Goal: Information Seeking & Learning: Find specific fact

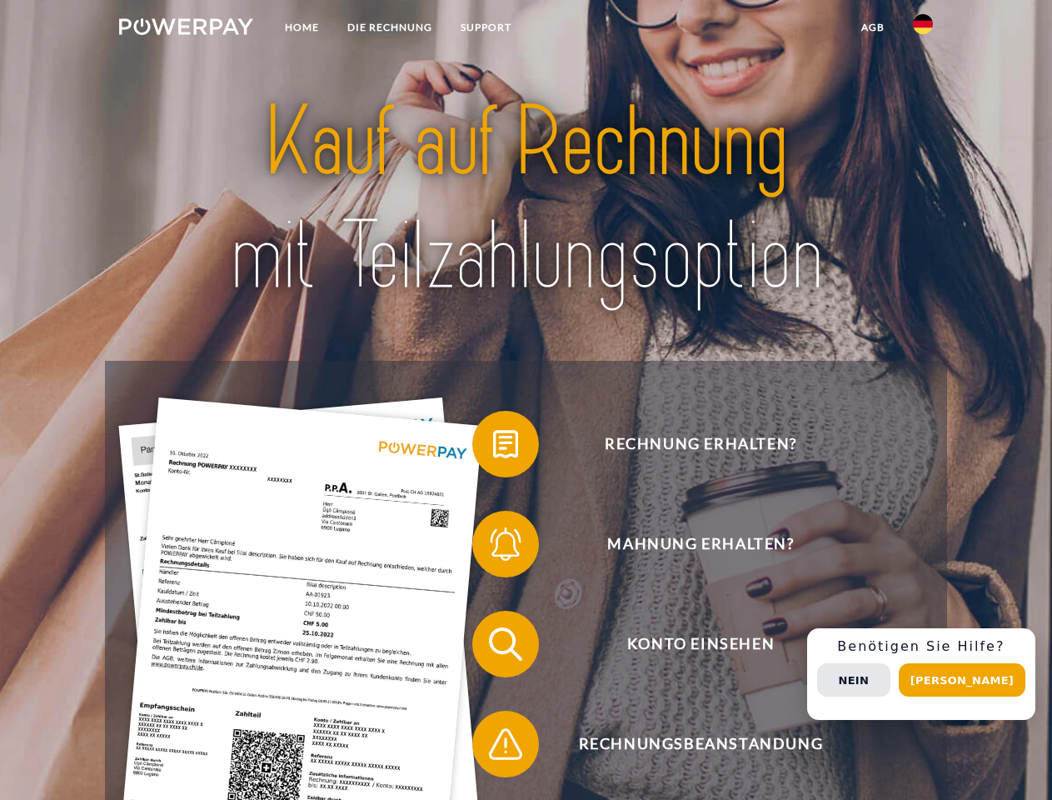
click at [186, 29] on img at bounding box center [186, 26] width 134 height 17
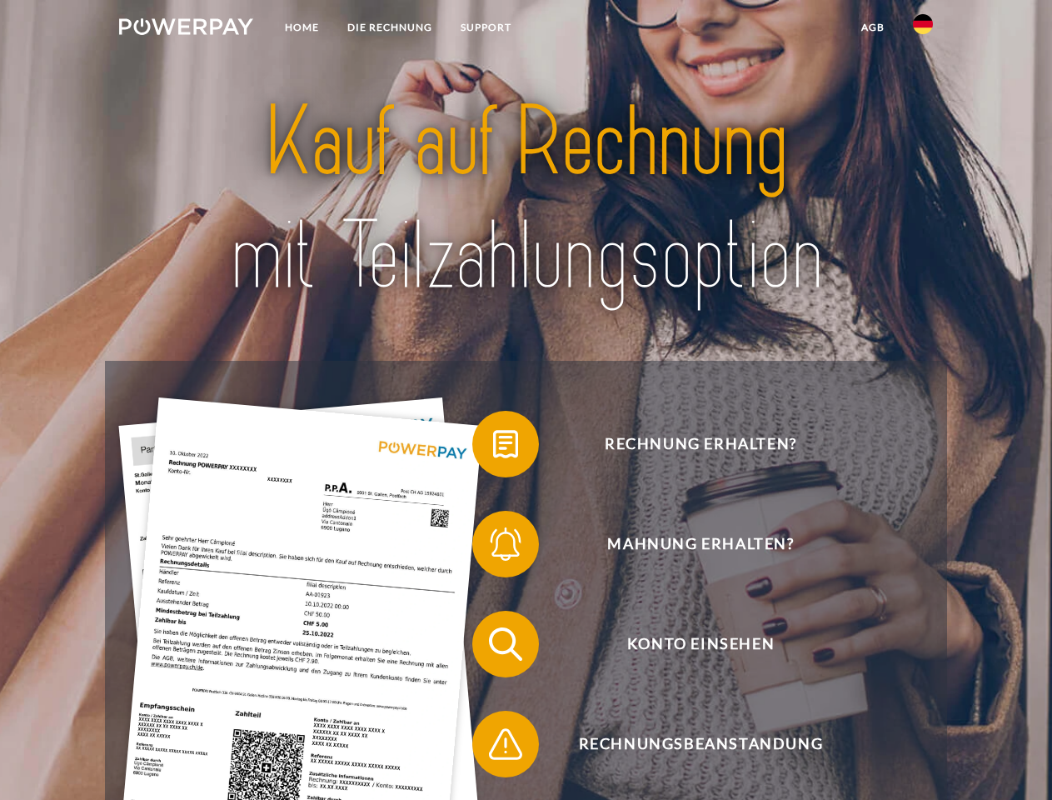
click at [923, 29] on img at bounding box center [923, 24] width 20 height 20
click at [872, 27] on link "agb" at bounding box center [873, 27] width 52 height 30
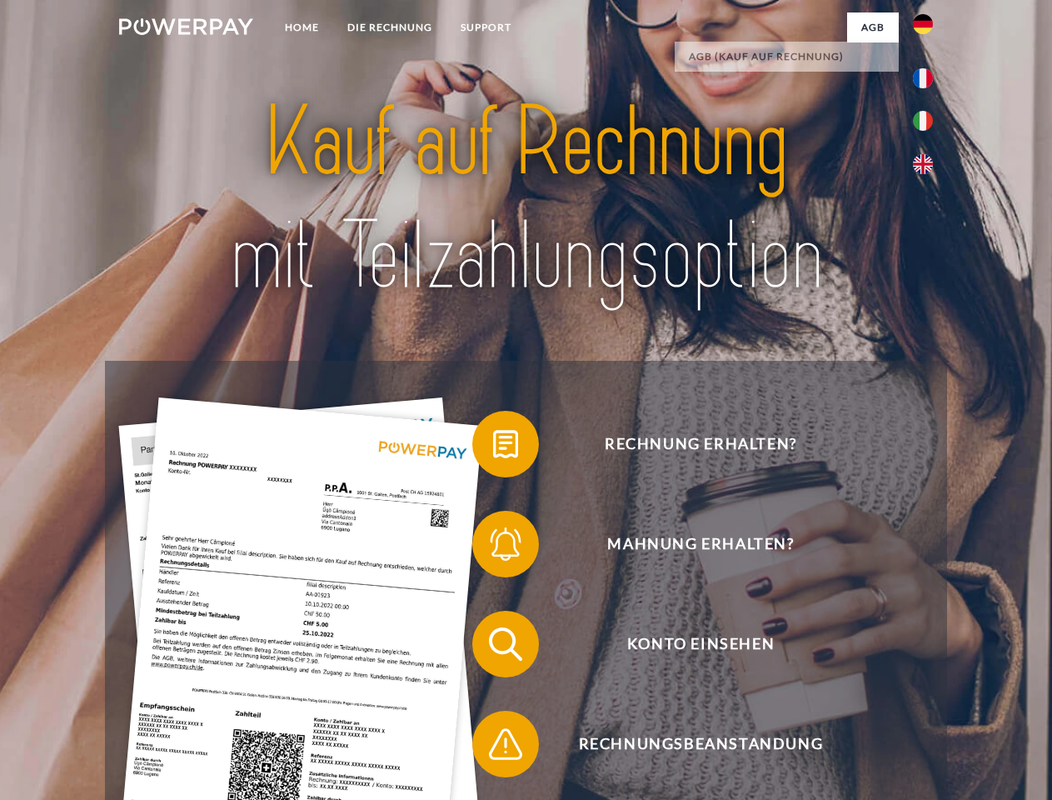
click at [493, 447] on span at bounding box center [480, 443] width 83 height 83
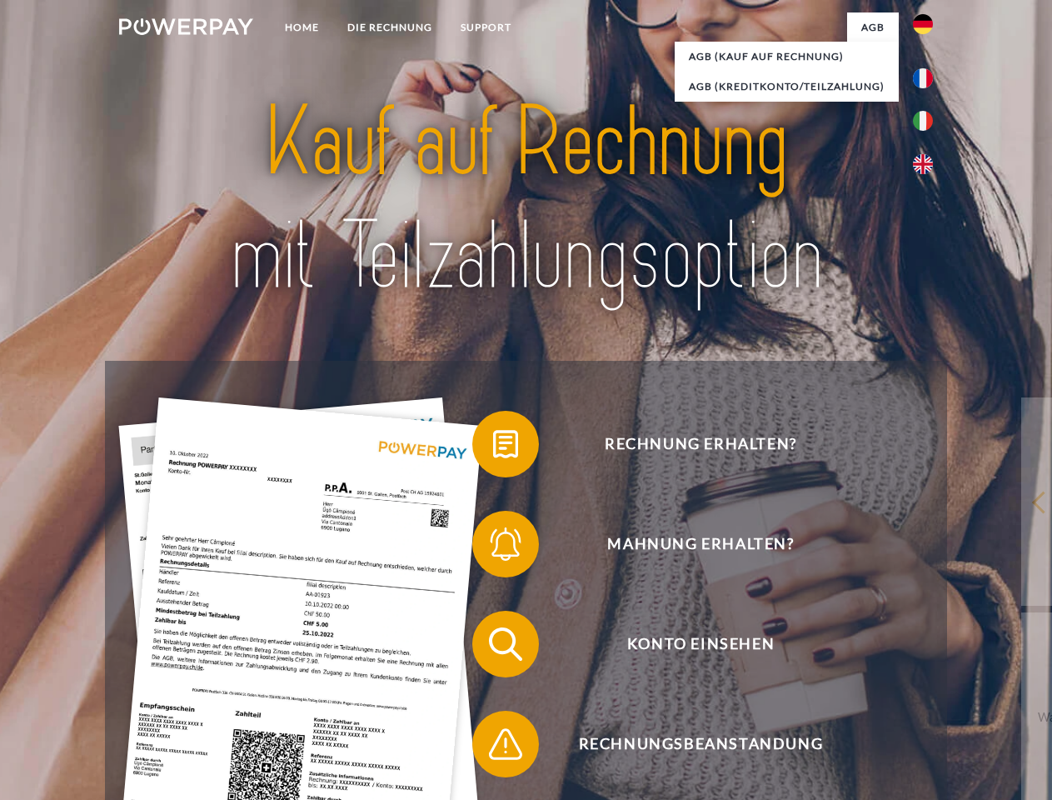
click at [493, 547] on div "Rechnung erhalten? Mahnung erhalten? Konto einsehen" at bounding box center [526, 694] width 842 height 667
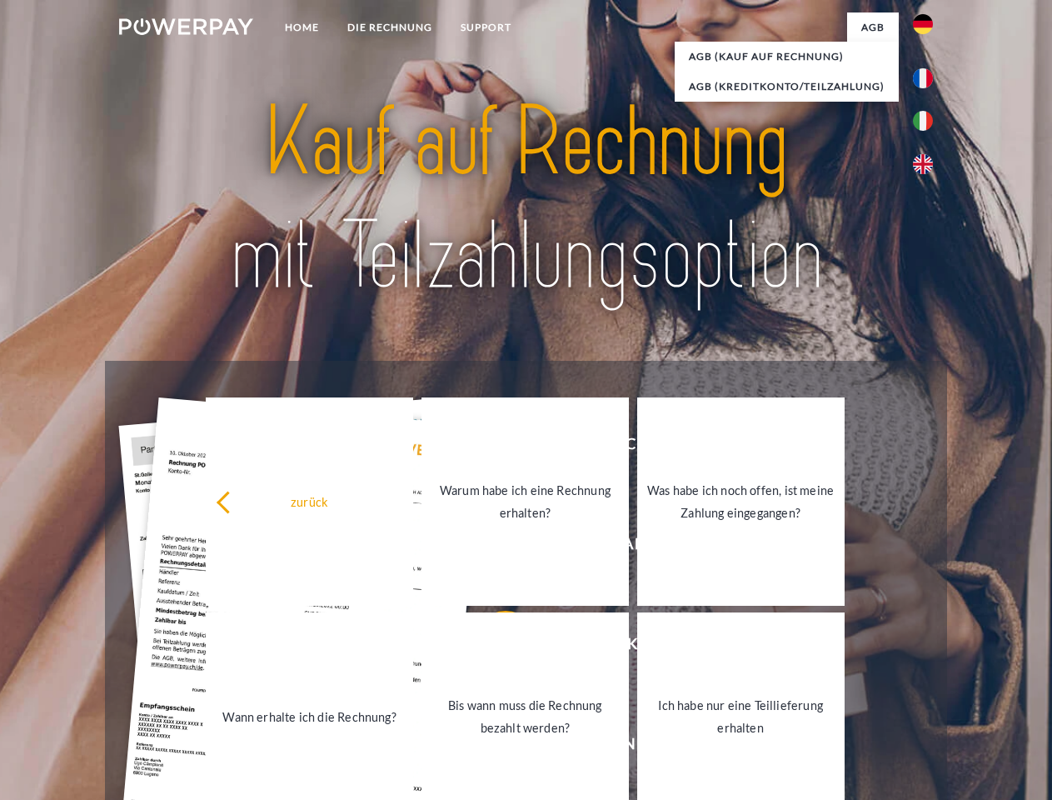
click at [493, 647] on link "Bis wann muss die Rechnung bezahlt werden?" at bounding box center [525, 716] width 207 height 208
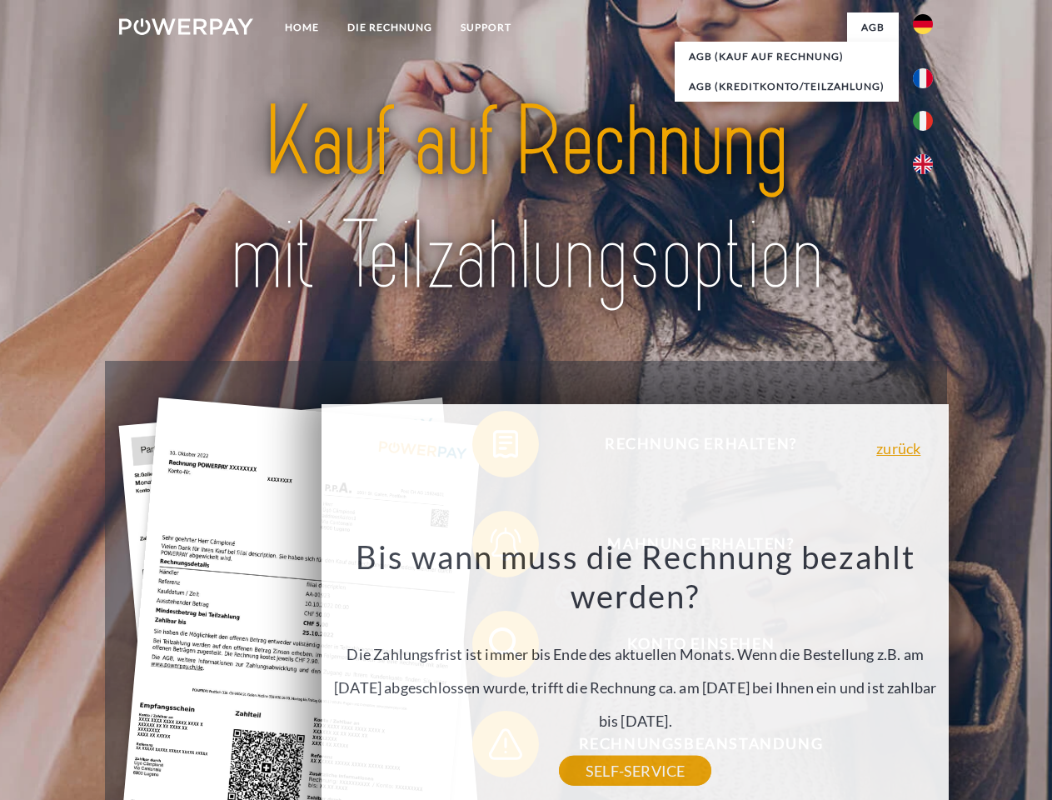
click at [493, 747] on div "Bis wann muss die Rechnung bezahlt werden? Die Zahlungsfrist ist immer bis Ende…" at bounding box center [636, 654] width 608 height 234
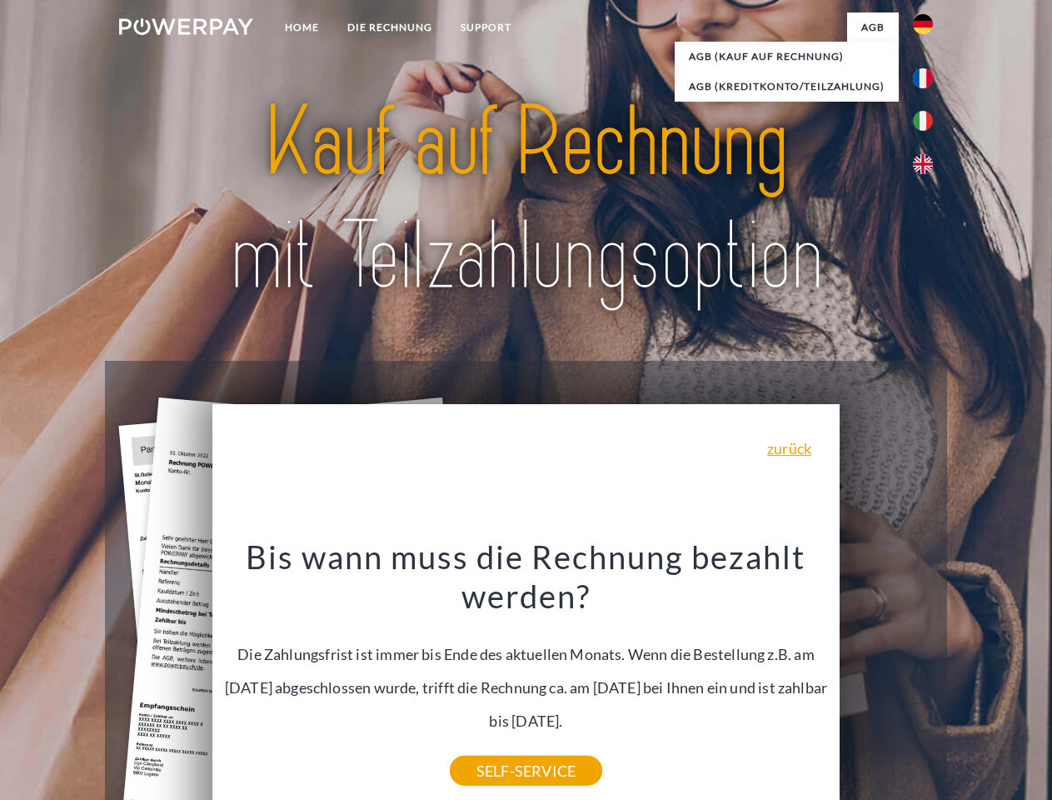
click at [927, 674] on div "Rechnung erhalten? Mahnung erhalten? Konto einsehen" at bounding box center [526, 694] width 842 height 667
click at [887, 677] on span "Konto einsehen" at bounding box center [701, 644] width 408 height 67
click at [968, 680] on header "Home DIE RECHNUNG SUPPORT" at bounding box center [526, 575] width 1052 height 1151
